Goal: Task Accomplishment & Management: Manage account settings

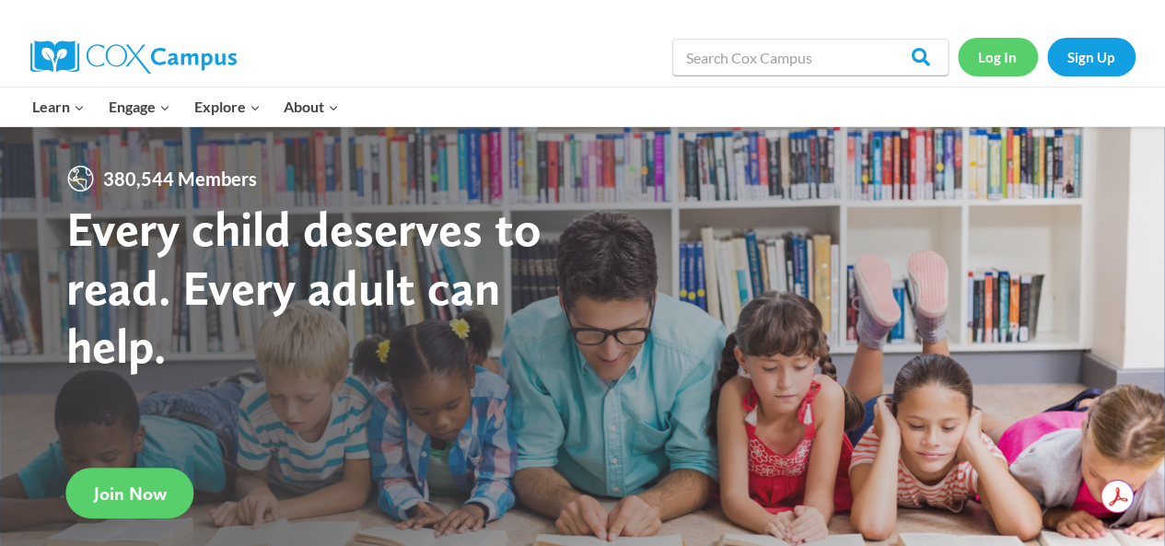
click at [1000, 53] on link "Log In" at bounding box center [998, 57] width 80 height 38
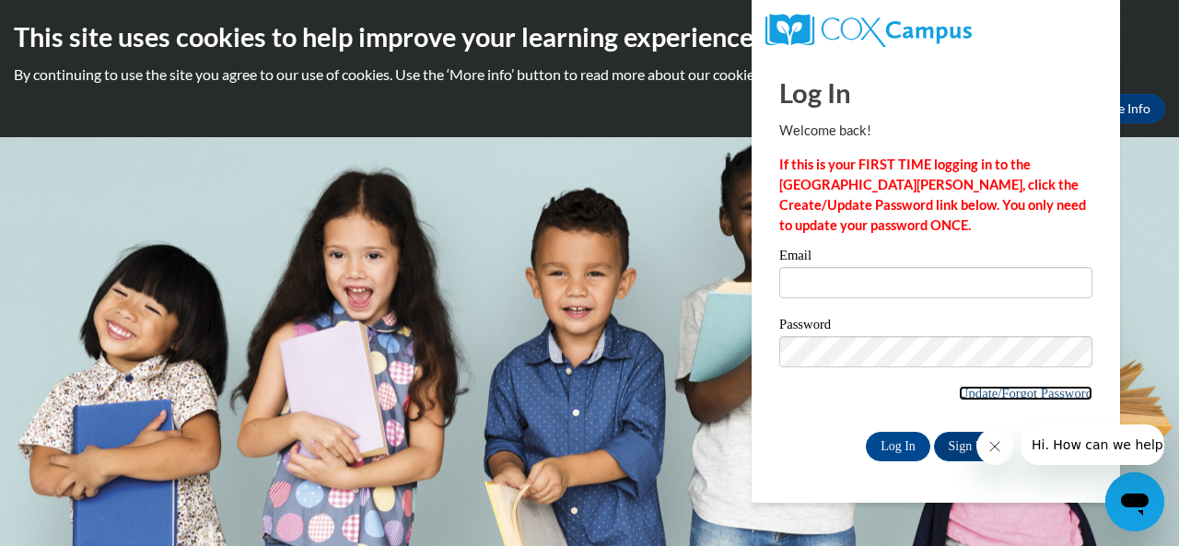
click at [967, 390] on link "Update/Forgot Password" at bounding box center [1026, 393] width 134 height 15
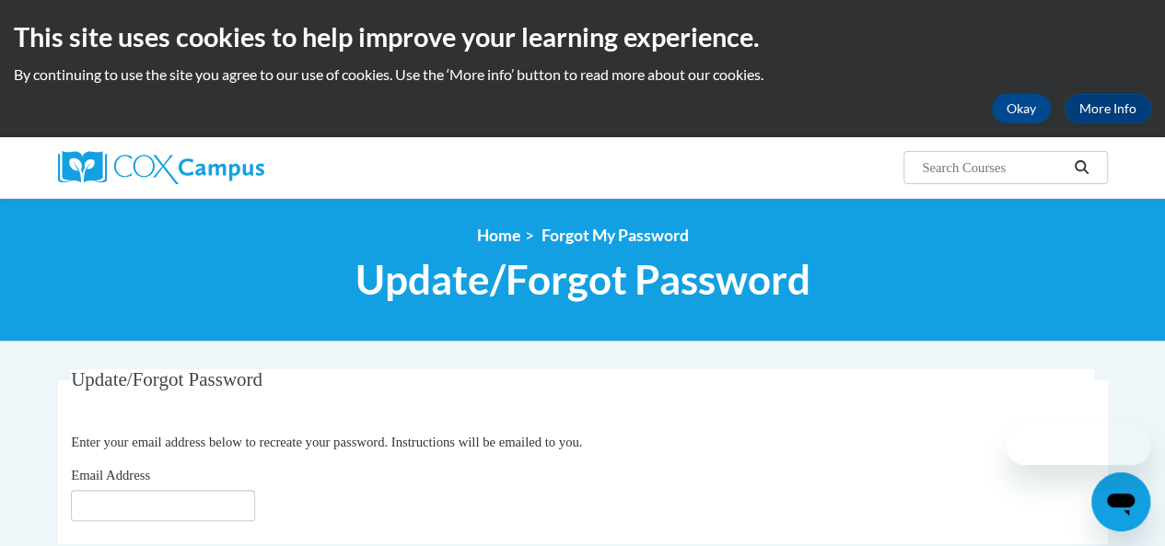
scroll to position [122, 0]
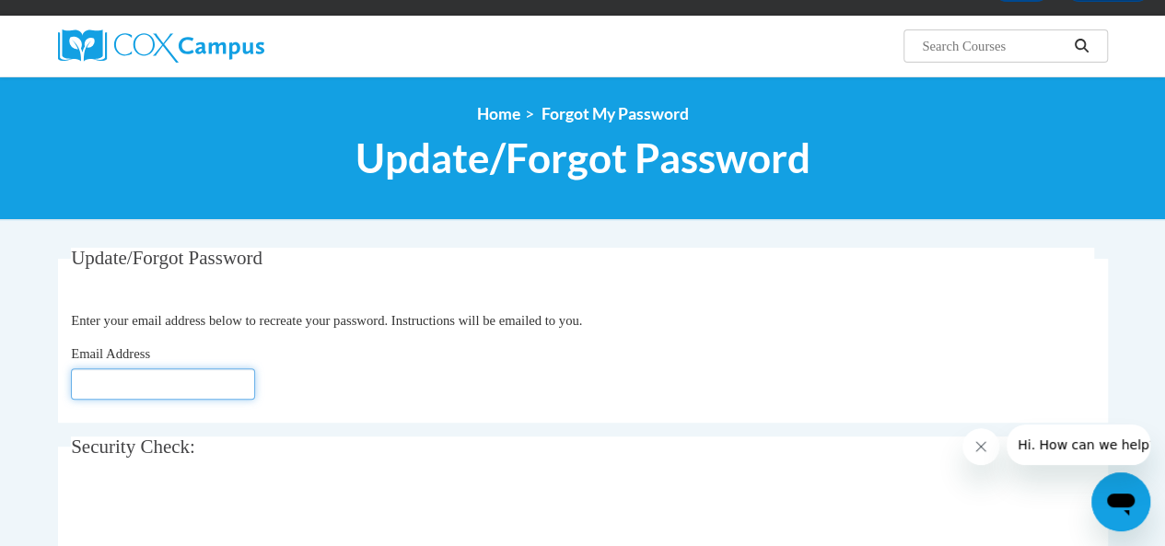
click at [140, 379] on input "Email Address" at bounding box center [163, 383] width 184 height 31
type input "[EMAIL_ADDRESS][DOMAIN_NAME]"
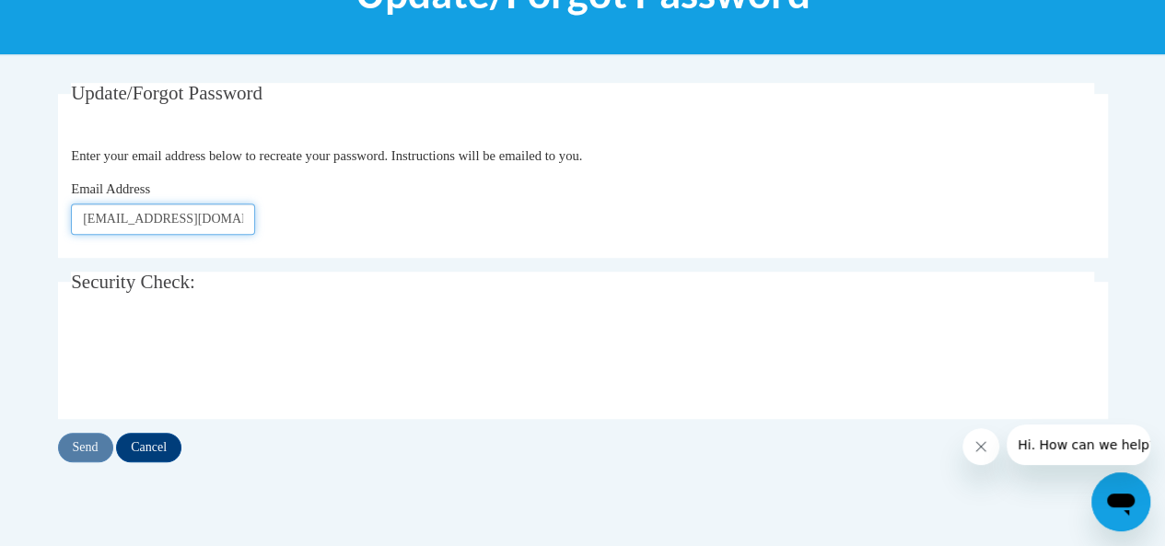
scroll to position [287, 0]
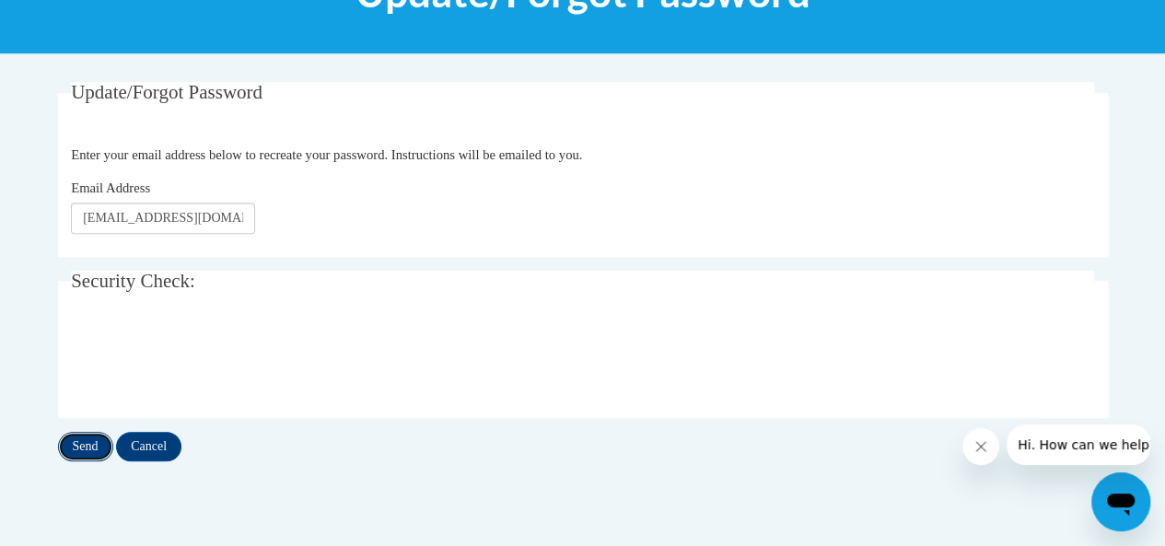
click at [88, 438] on input "Send" at bounding box center [85, 446] width 55 height 29
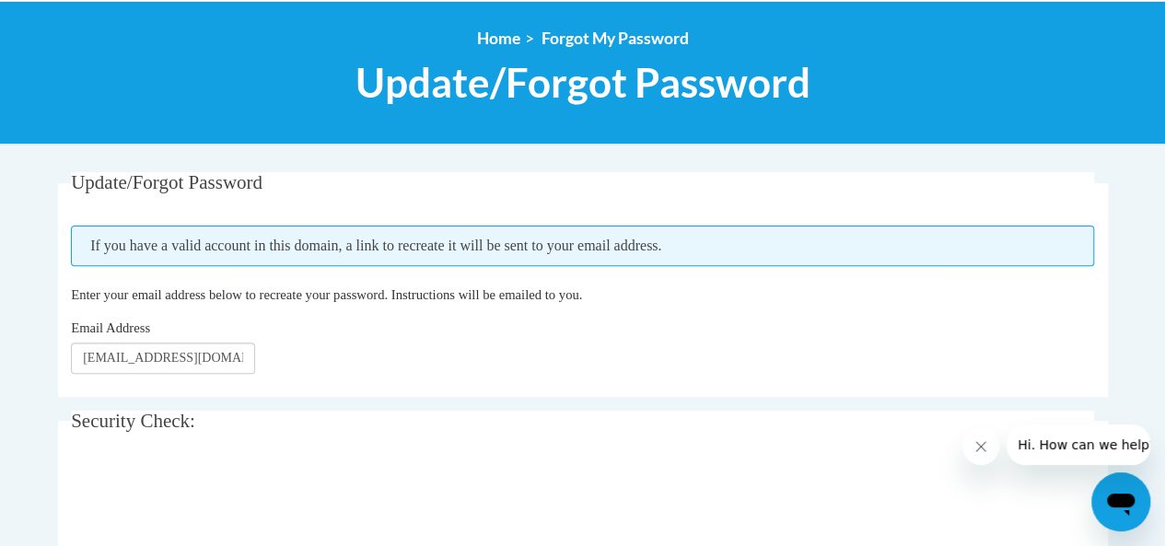
scroll to position [200, 0]
